Goal: Information Seeking & Learning: Understand process/instructions

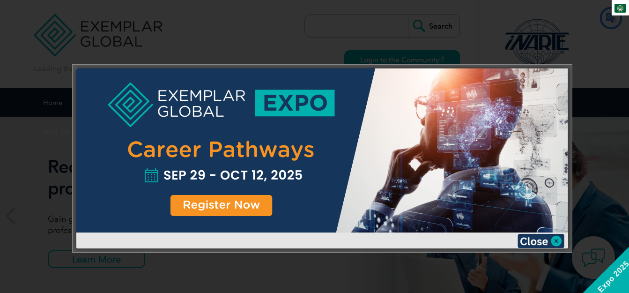
type input "يبحث"
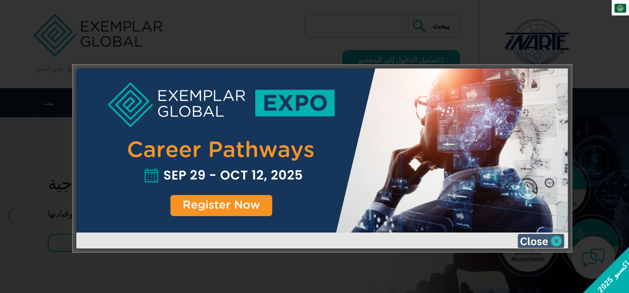
click at [539, 242] on img at bounding box center [540, 241] width 47 height 14
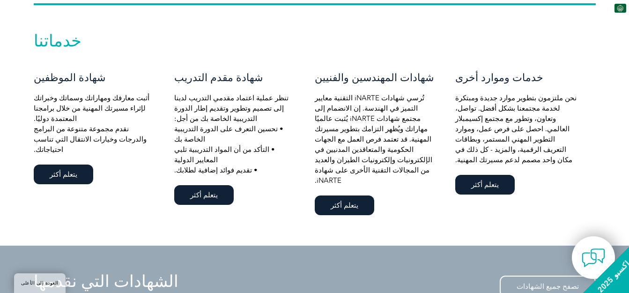
scroll to position [635, 0]
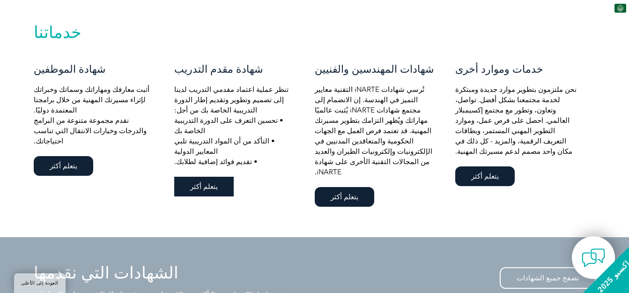
click at [196, 182] on font "يتعلم أكثر" at bounding box center [204, 186] width 28 height 8
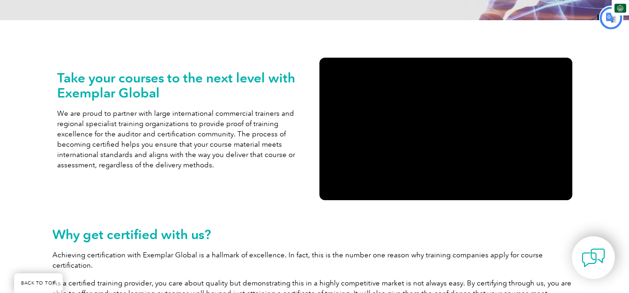
type input "يبحث"
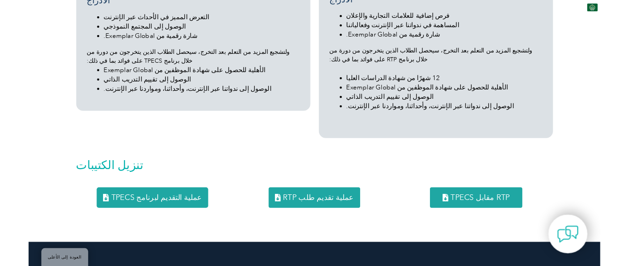
scroll to position [1087, 0]
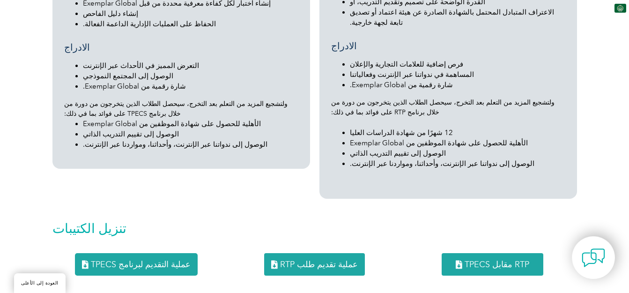
click at [146, 259] on font "عملية التقديم لبرنامج TPECS" at bounding box center [141, 264] width 100 height 10
